Goal: Task Accomplishment & Management: Use online tool/utility

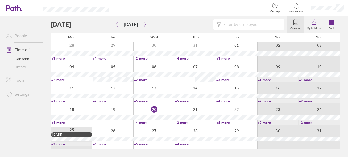
click at [141, 102] on link "+5 more" at bounding box center [154, 101] width 41 height 5
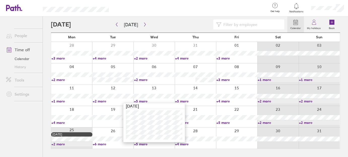
click at [147, 92] on div at bounding box center [153, 95] width 41 height 21
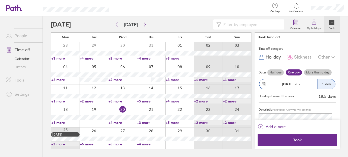
click at [114, 121] on link "+4 more" at bounding box center [123, 122] width 28 height 5
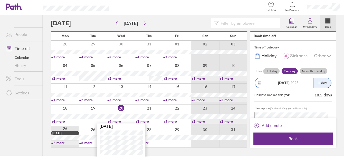
scroll to position [1, 0]
